Goal: Find specific page/section: Find specific page/section

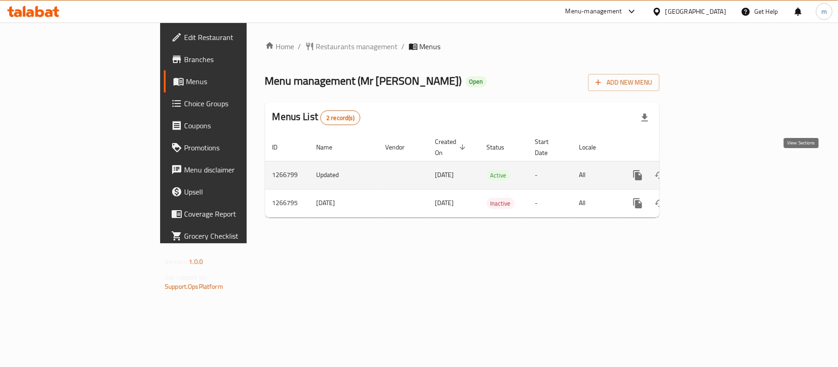
click at [710, 170] on icon "enhanced table" at bounding box center [704, 175] width 11 height 11
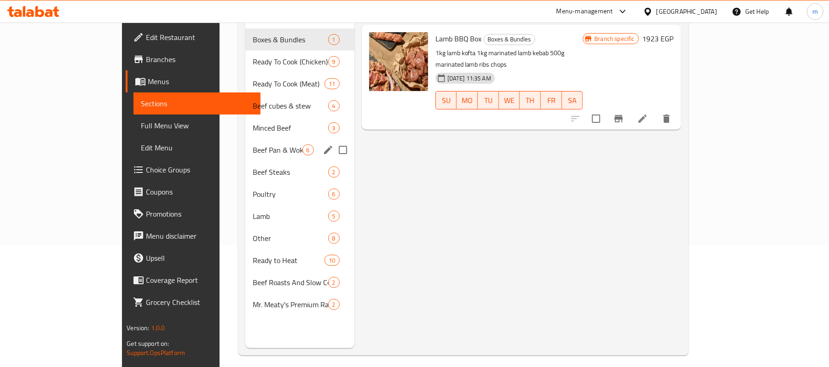
scroll to position [122, 0]
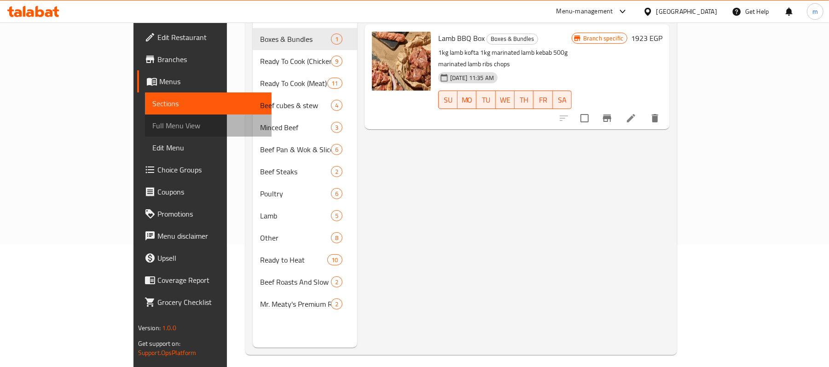
click at [145, 133] on link "Full Menu View" at bounding box center [208, 126] width 127 height 22
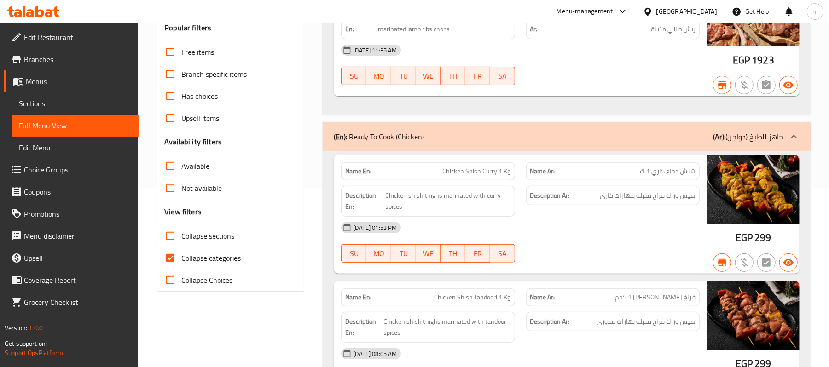
scroll to position [184, 0]
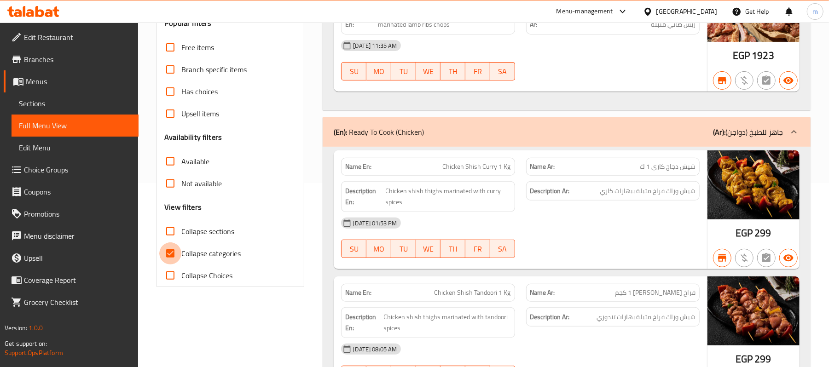
click at [169, 250] on input "Collapse categories" at bounding box center [170, 254] width 22 height 22
click at [169, 251] on input "Collapse categories" at bounding box center [170, 254] width 22 height 22
click at [169, 255] on input "Collapse categories" at bounding box center [170, 254] width 22 height 22
checkbox input "false"
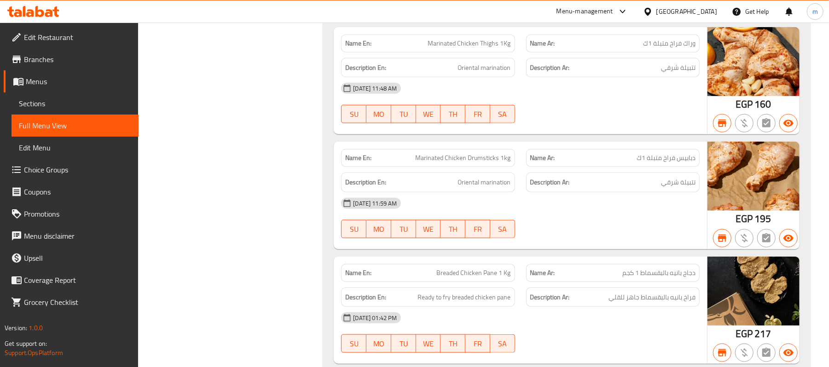
scroll to position [0, 0]
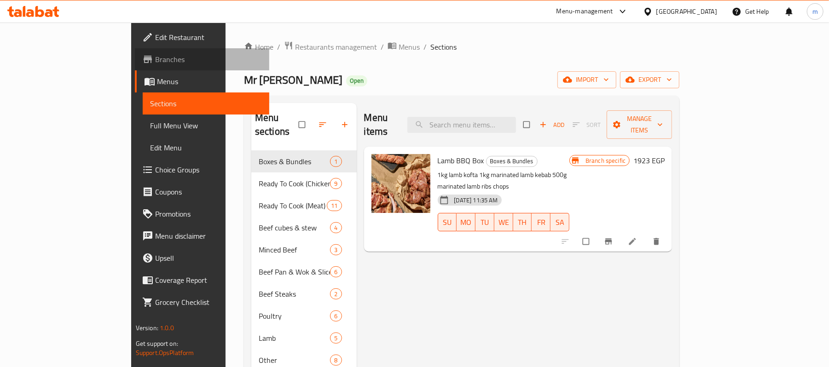
click at [135, 65] on link "Branches" at bounding box center [202, 59] width 135 height 22
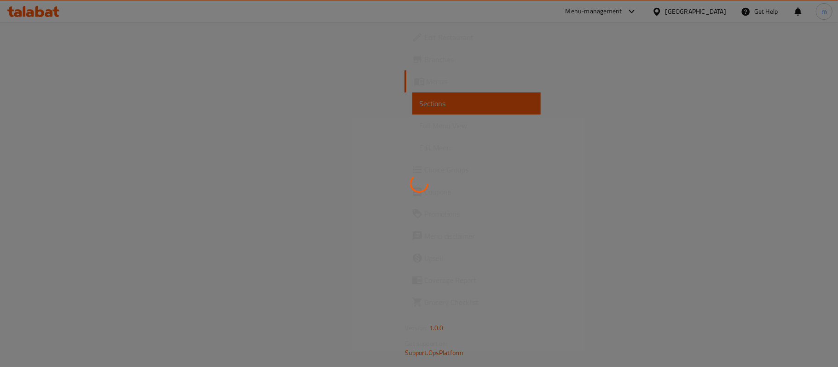
click at [50, 69] on div at bounding box center [419, 183] width 838 height 367
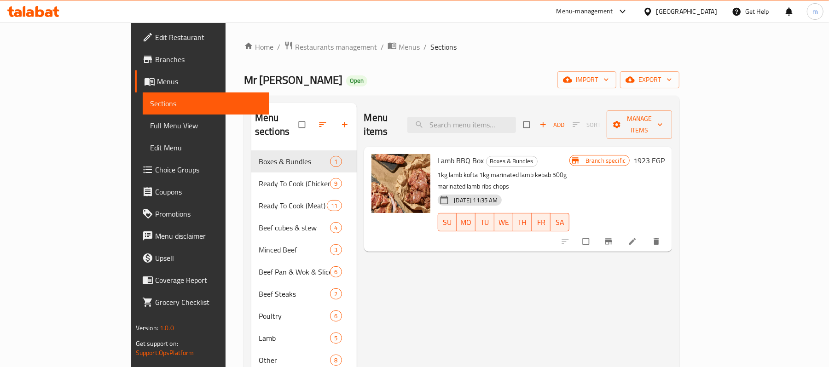
click at [155, 61] on span "Branches" at bounding box center [208, 59] width 107 height 11
